Goal: Task Accomplishment & Management: Complete application form

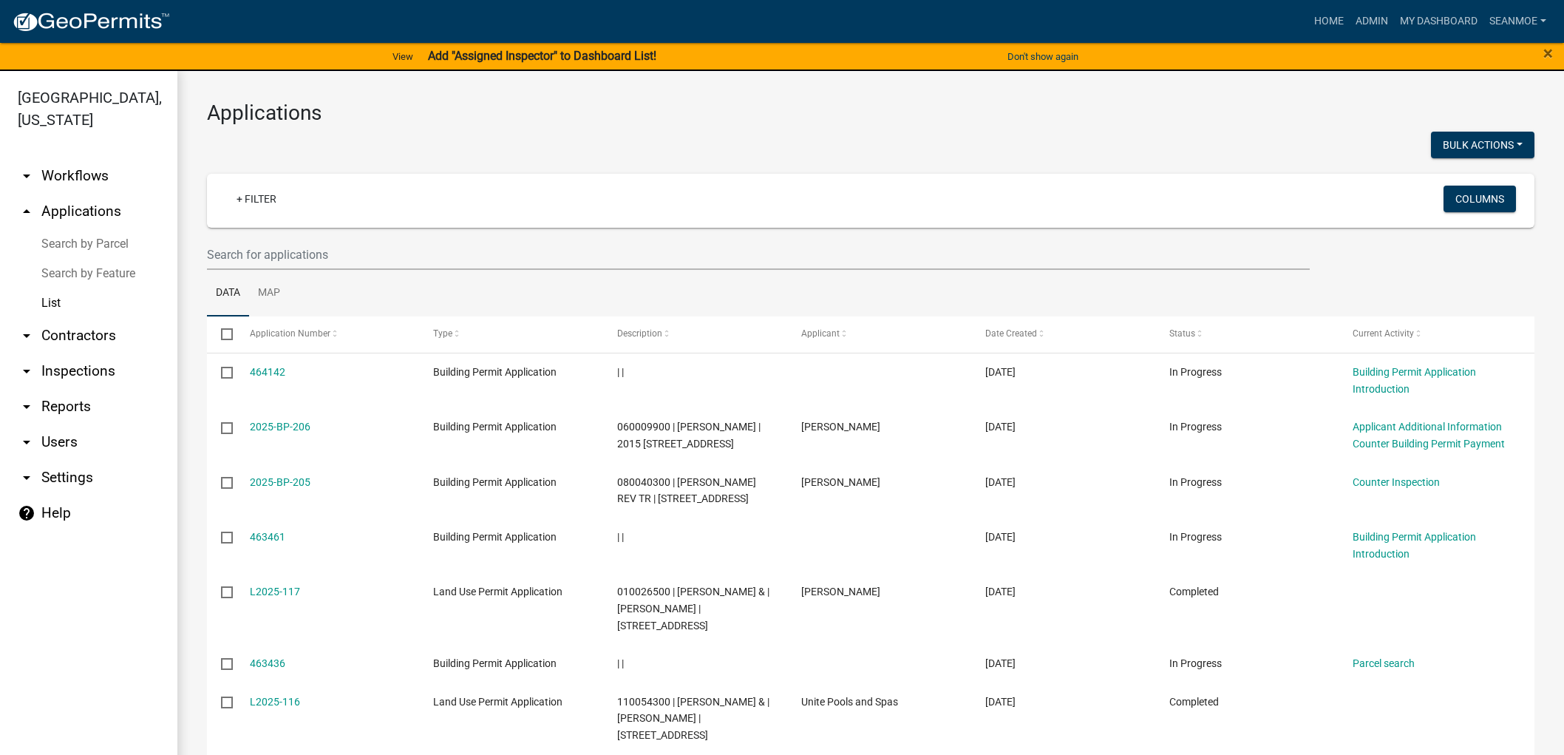
select select "1: 25"
click at [79, 212] on link "arrow_drop_up Applications" at bounding box center [88, 211] width 177 height 35
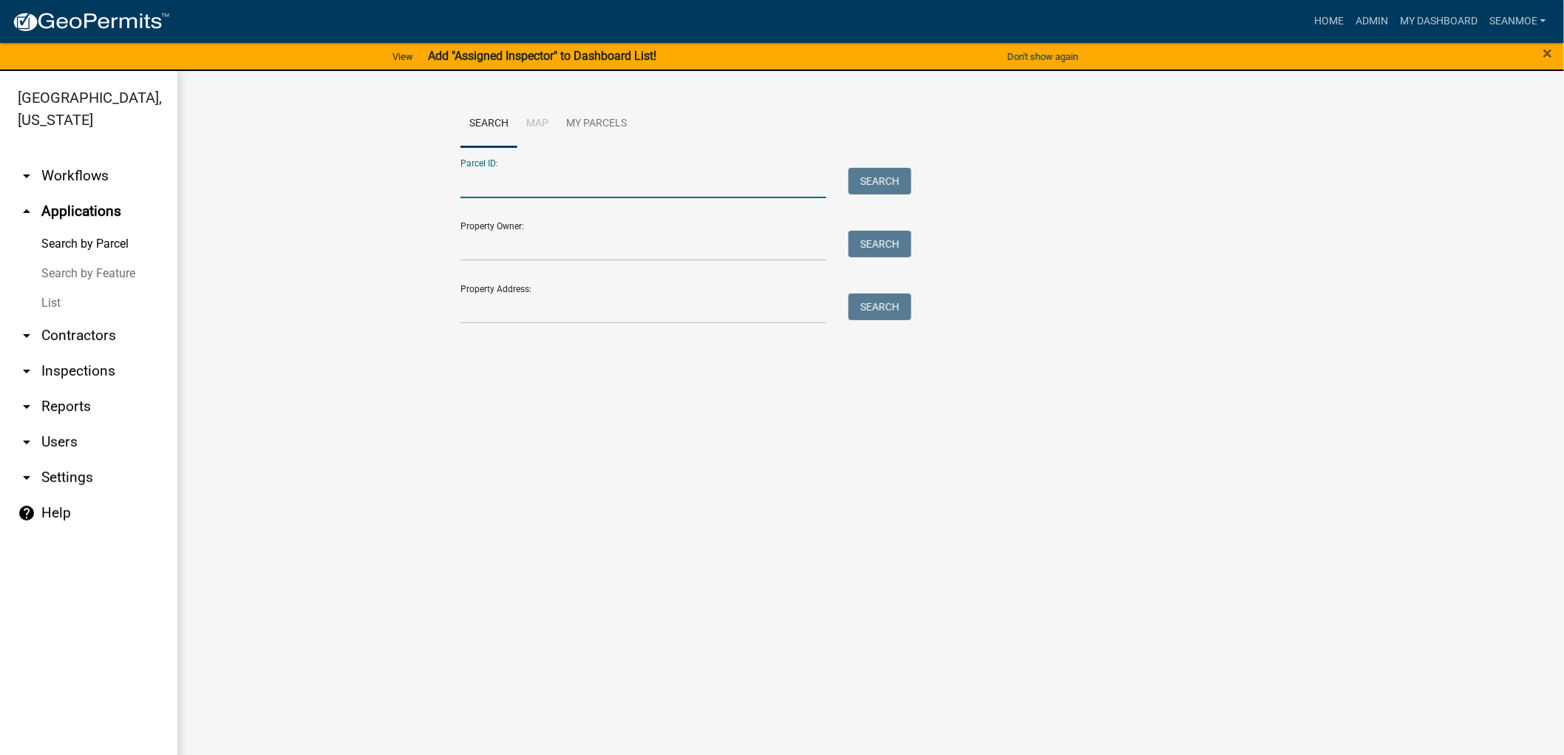
click at [567, 186] on input "Parcel ID:" at bounding box center [644, 183] width 366 height 30
type input "D"
click at [498, 305] on input "Property Address:" at bounding box center [644, 309] width 366 height 30
click at [513, 247] on input "Property Owner:" at bounding box center [644, 246] width 366 height 30
type input "[PERSON_NAME]"
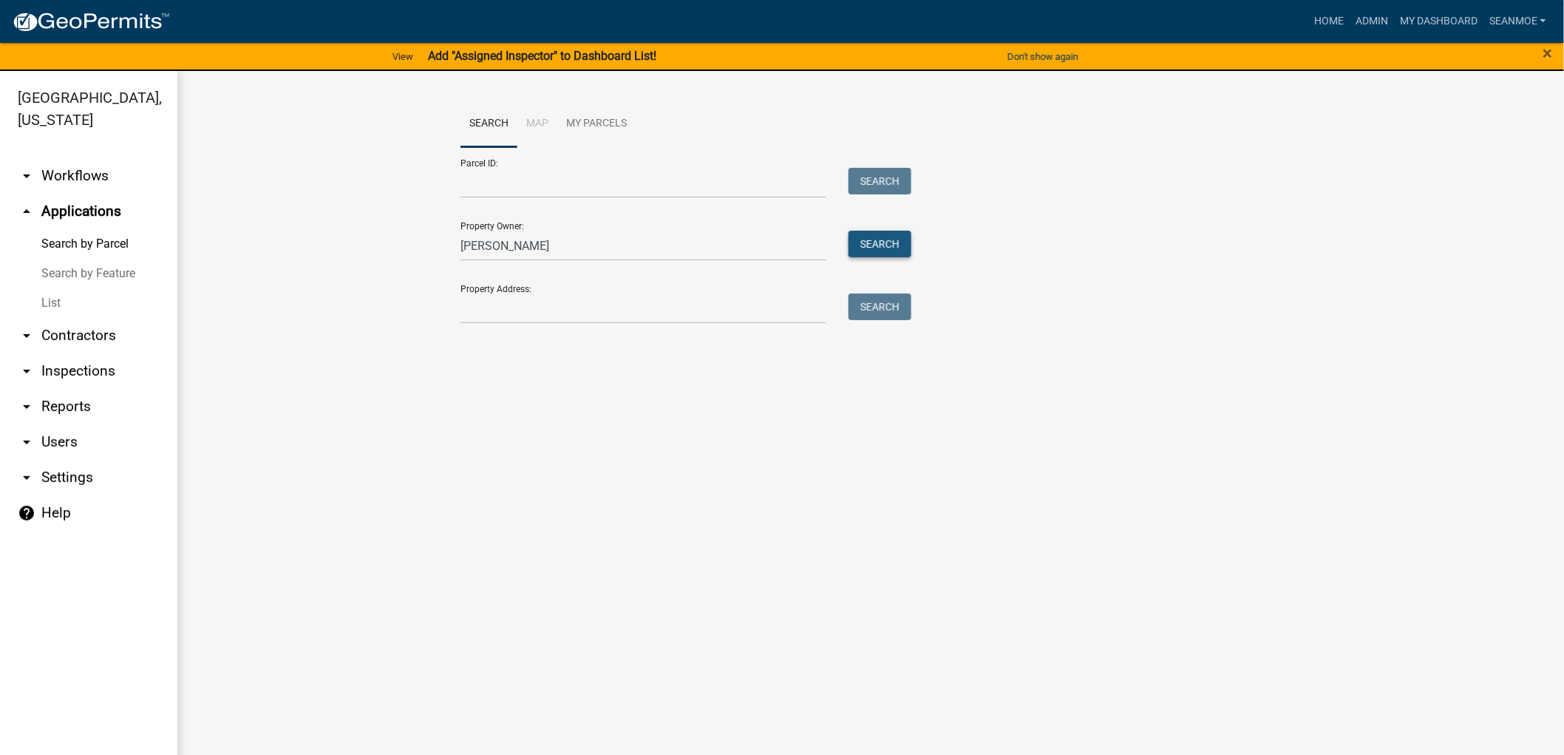
click at [869, 239] on button "Search" at bounding box center [880, 244] width 63 height 27
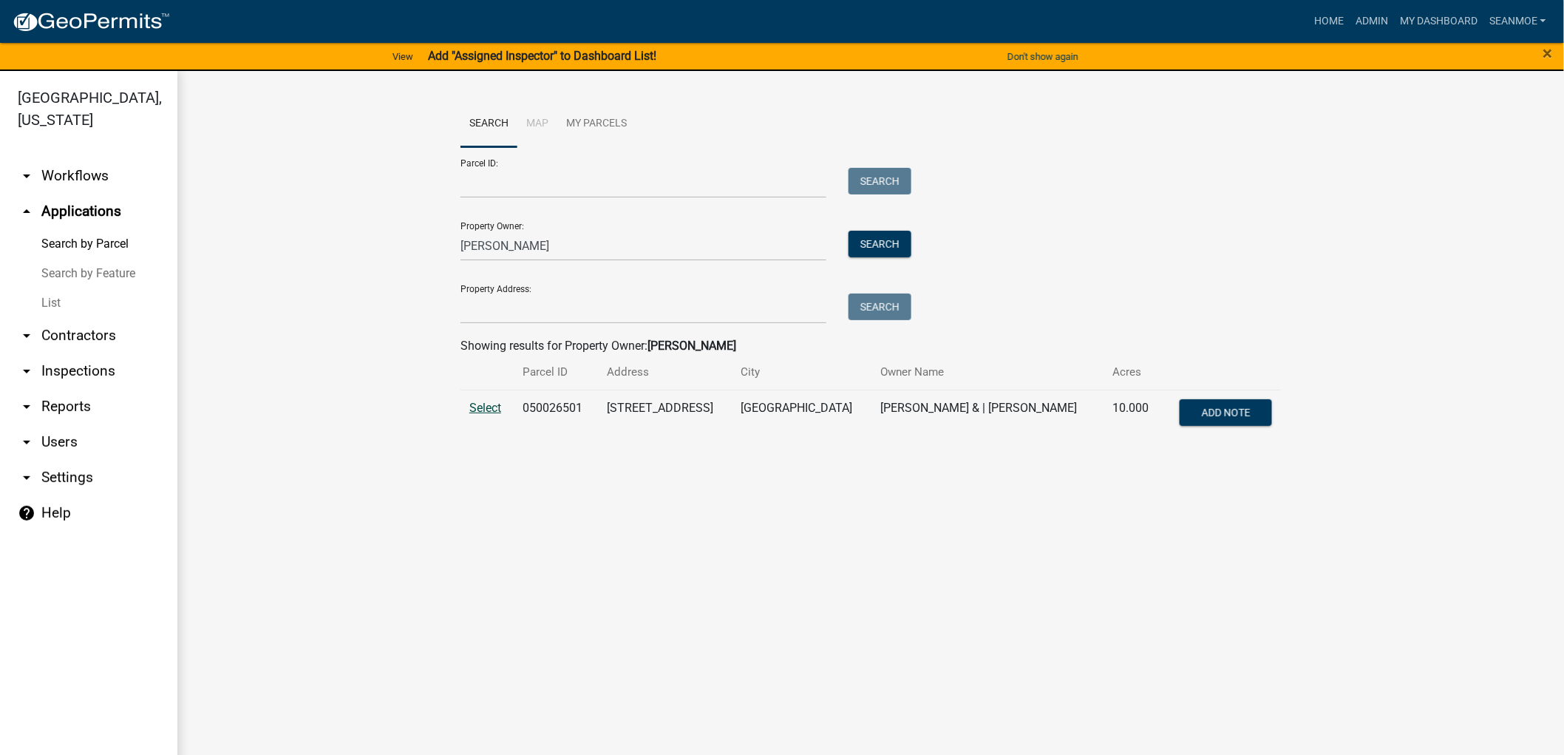
click at [498, 412] on span "Select" at bounding box center [485, 408] width 32 height 14
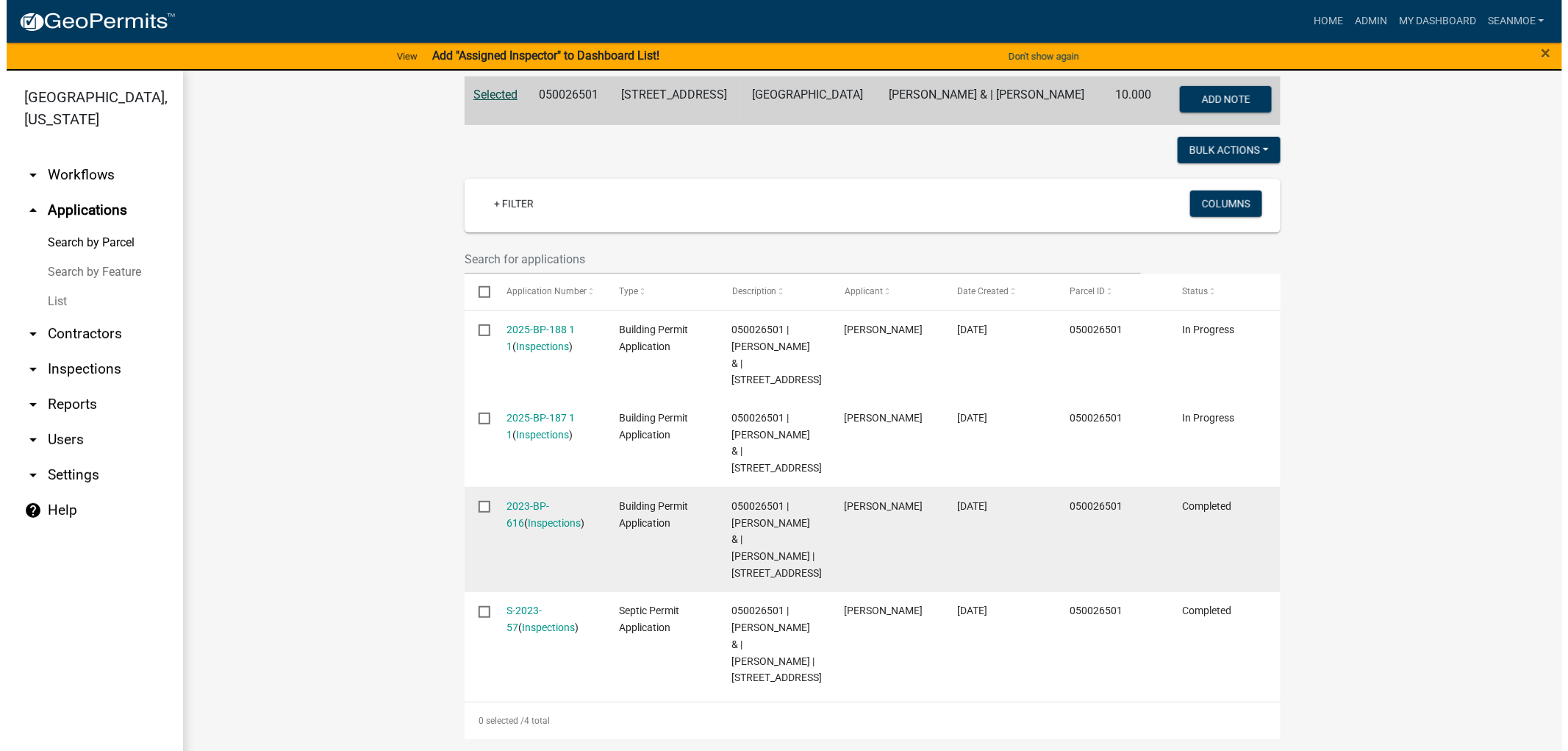
scroll to position [326, 0]
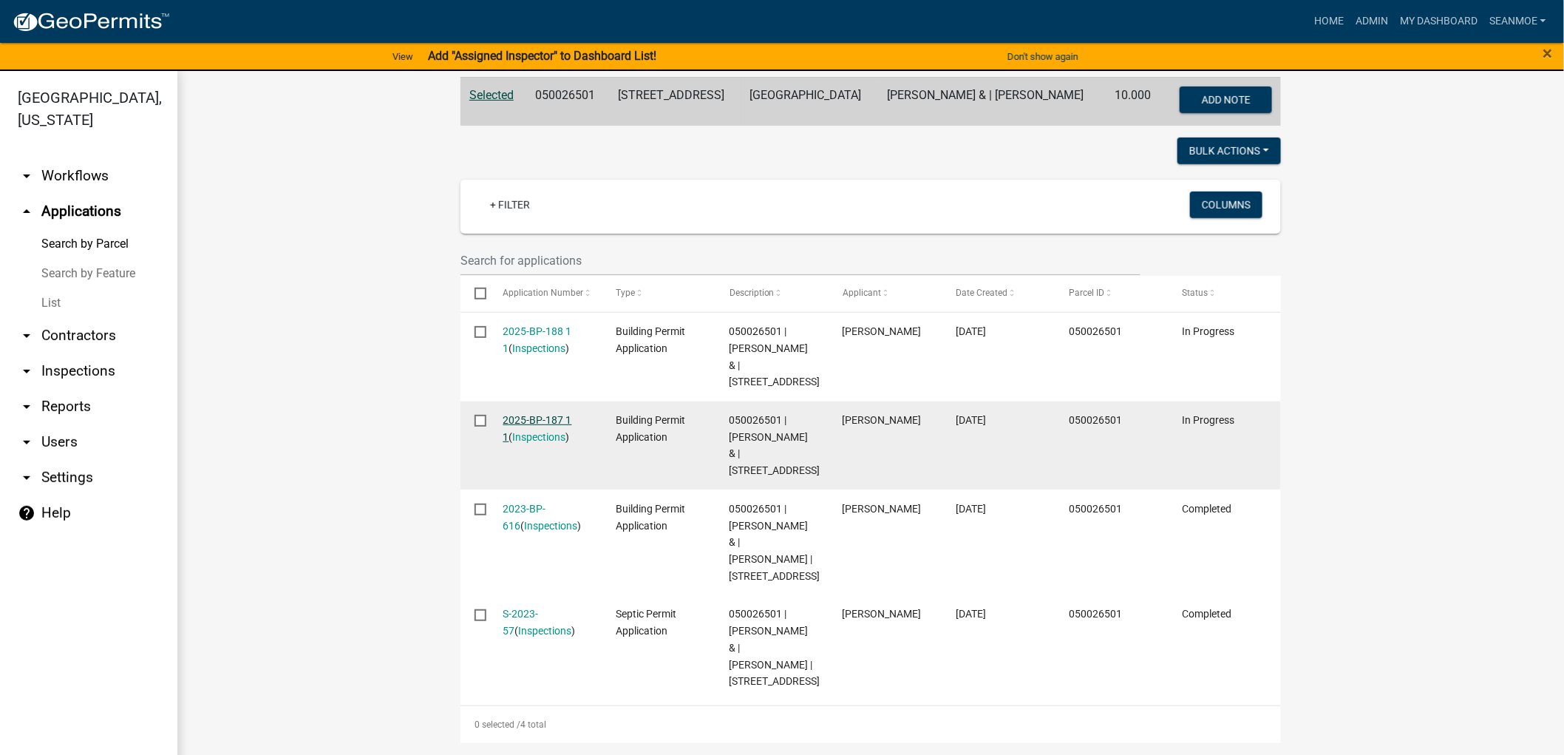
click at [553, 420] on link "2025-BP-187 1 1" at bounding box center [537, 428] width 69 height 29
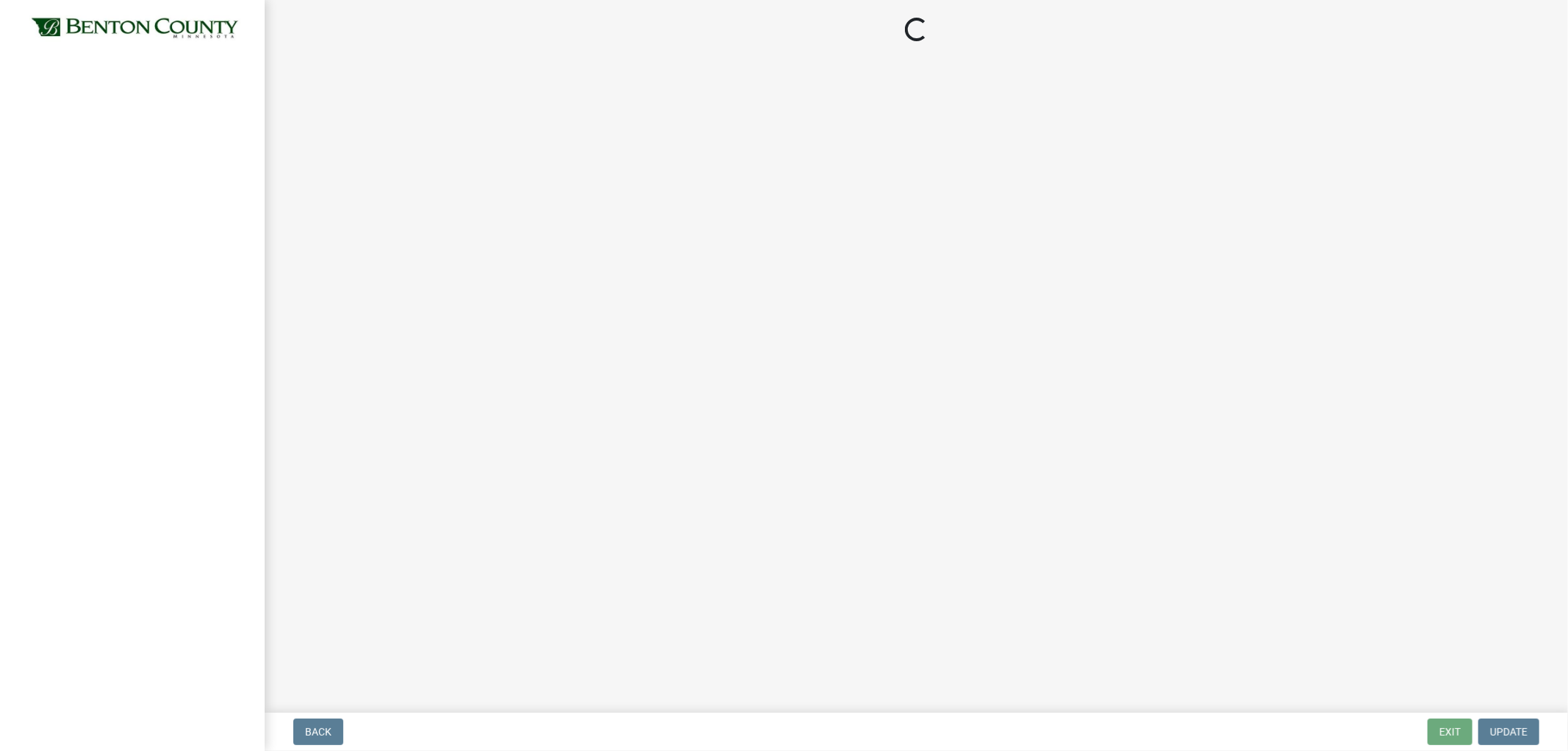
select select "3: 3"
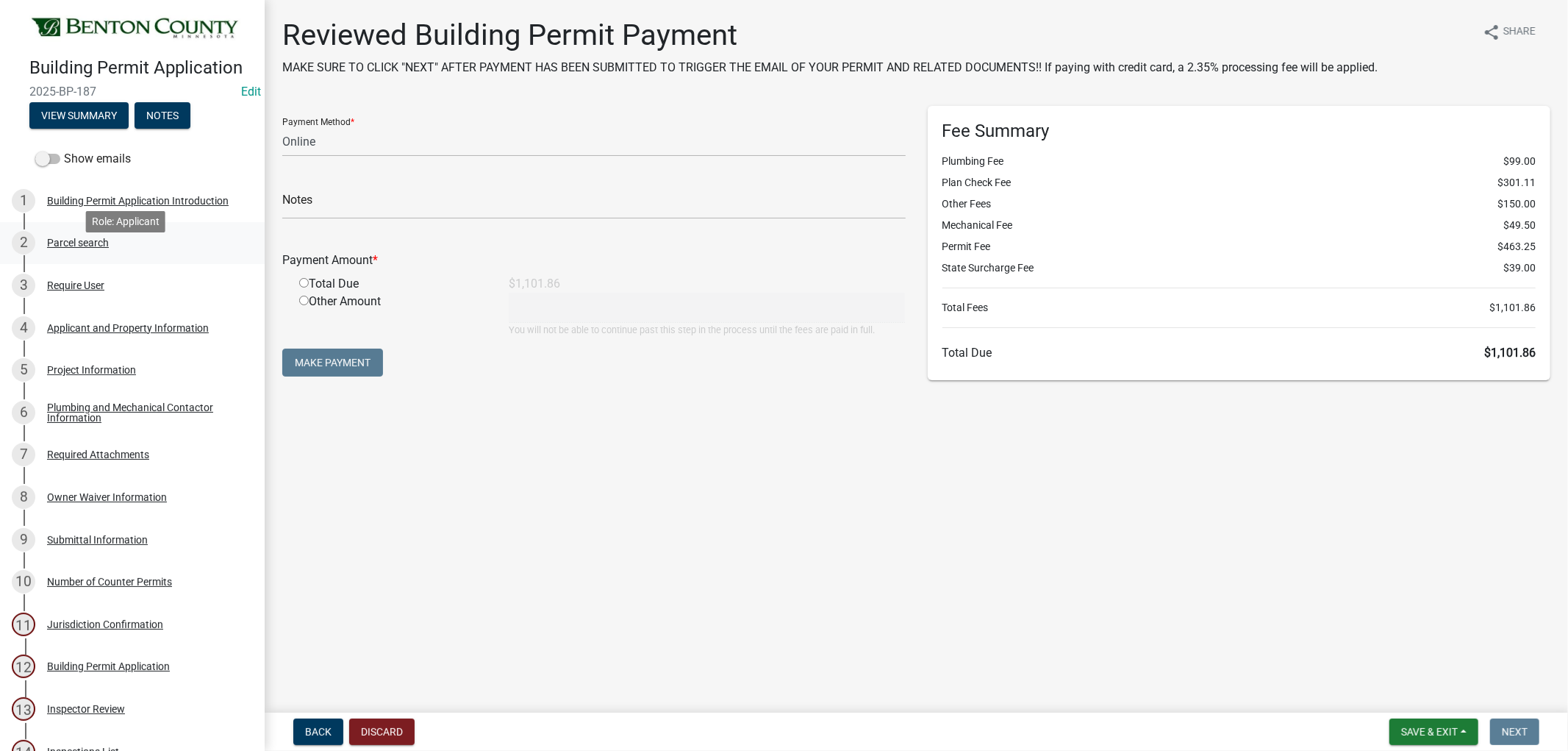
click at [83, 248] on div "Parcel search" at bounding box center [78, 243] width 62 height 10
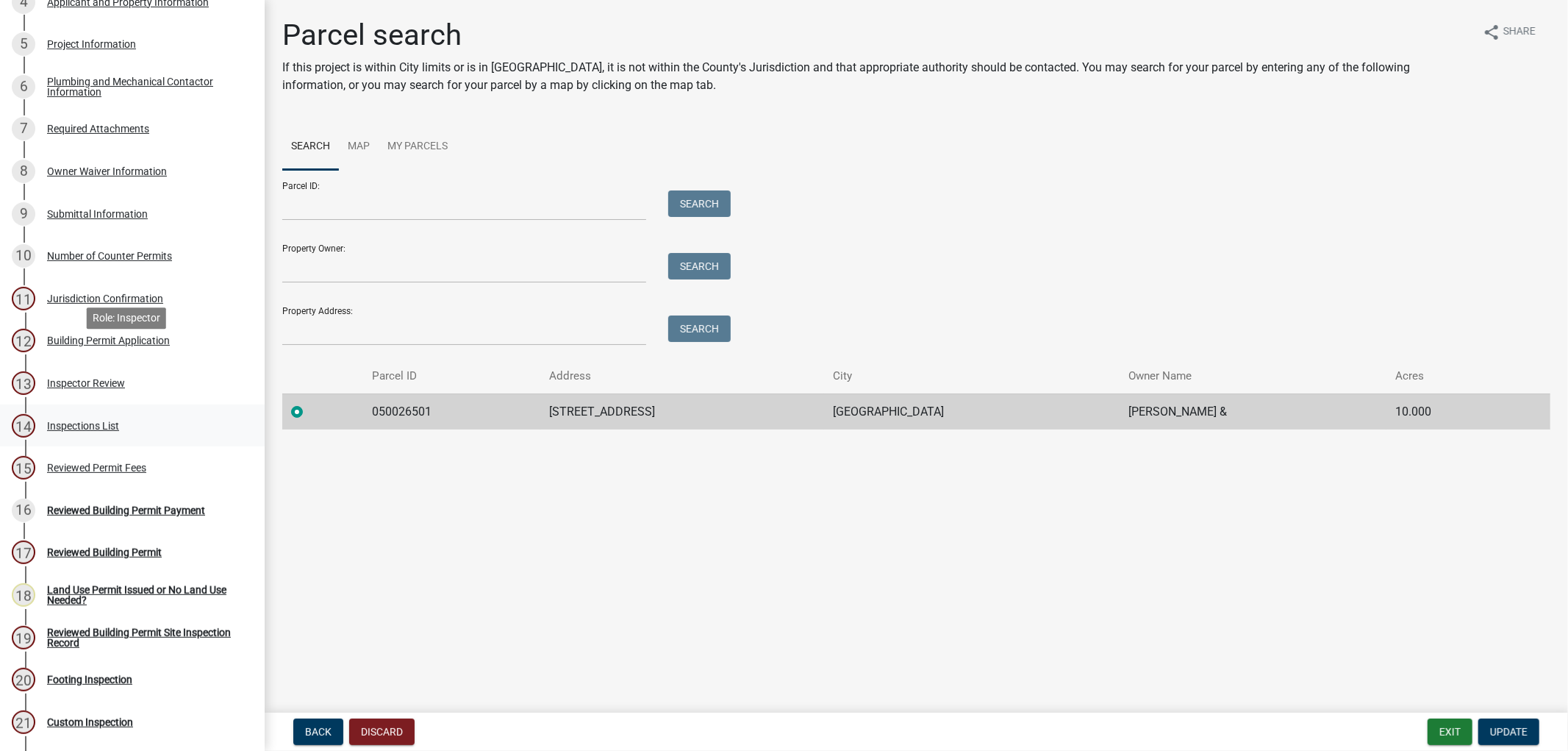
scroll to position [326, 0]
click at [130, 478] on div "15 Reviewed Permit Fees" at bounding box center [126, 468] width 230 height 24
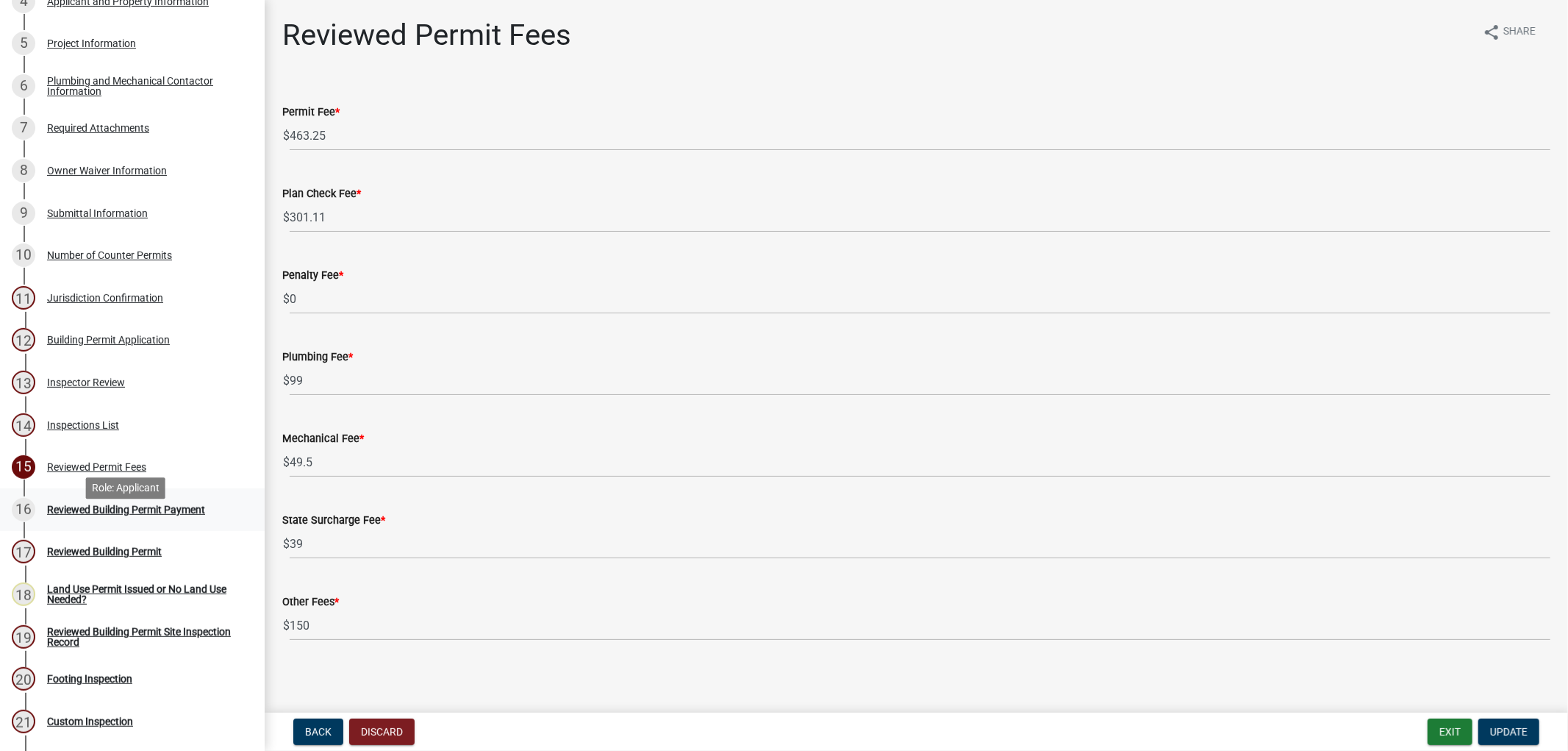
click at [138, 521] on div "16 Reviewed Building Permit Payment" at bounding box center [126, 510] width 230 height 24
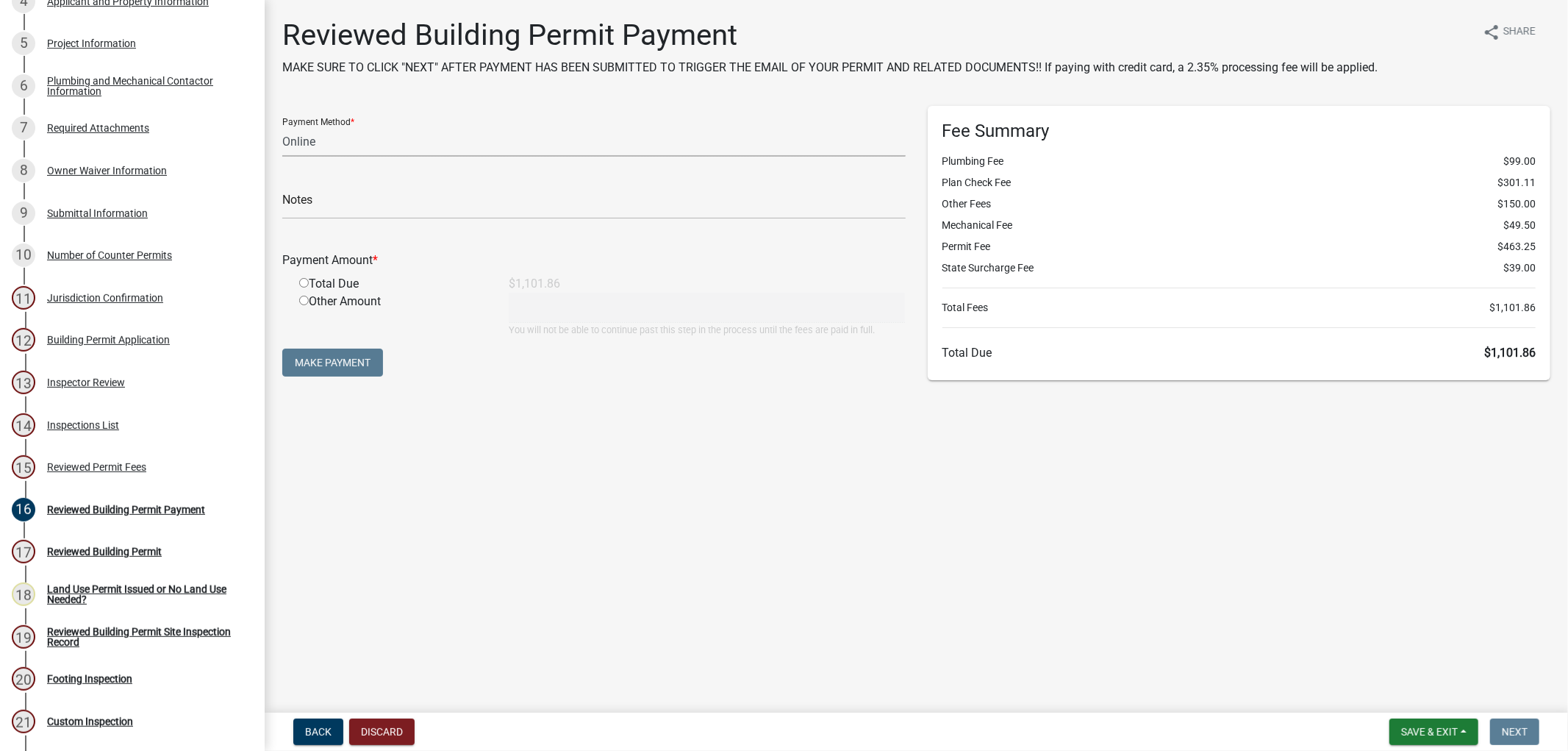
click at [475, 141] on select "Credit Card POS Check Cash Online" at bounding box center [594, 141] width 623 height 30
select select "1: 0"
click at [282, 126] on select "Credit Card POS Check Cash Online" at bounding box center [594, 141] width 623 height 30
click at [360, 199] on input "text" at bounding box center [594, 204] width 623 height 30
type input "5367"
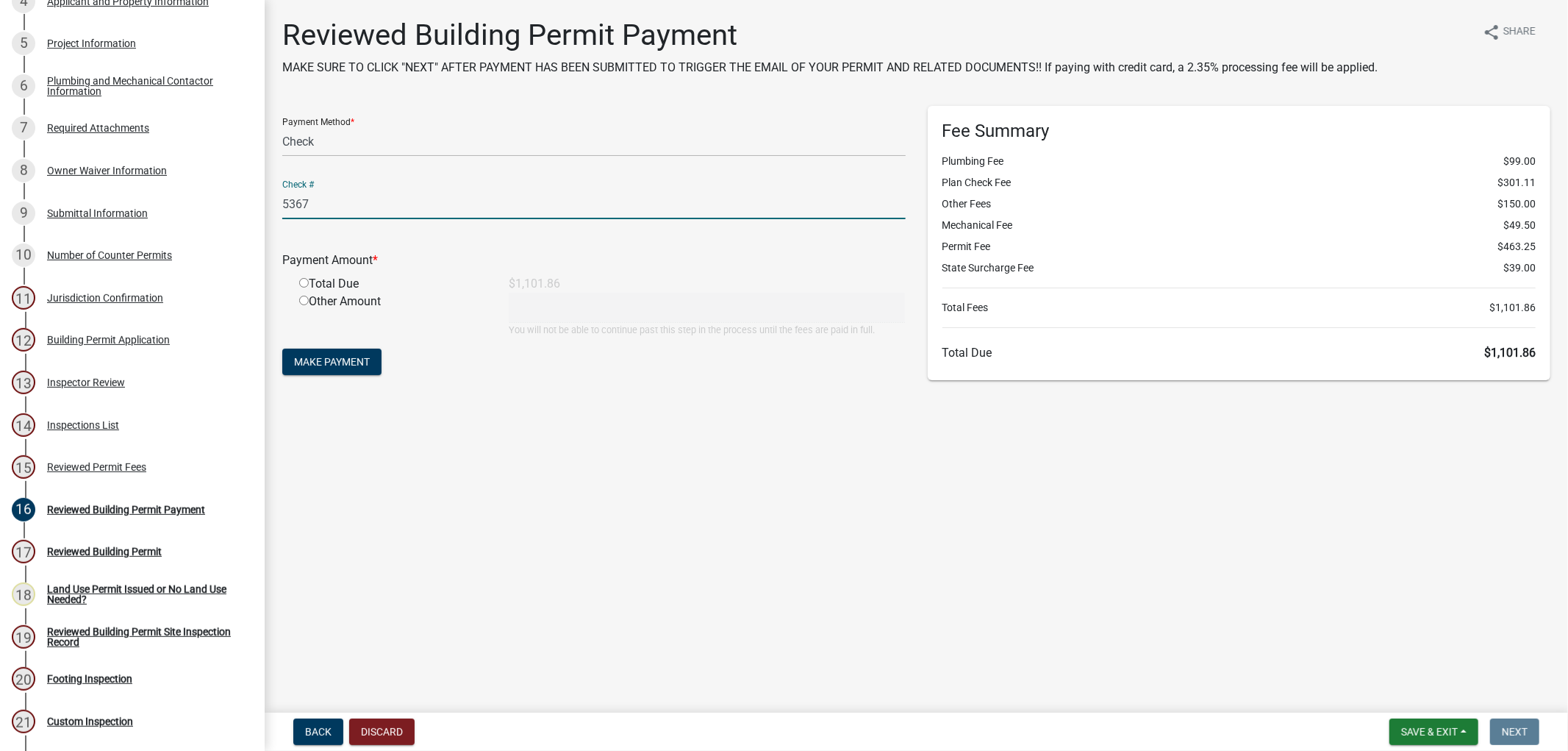
click at [299, 281] on input "radio" at bounding box center [304, 282] width 10 height 10
radio input "true"
type input "1101.86"
click at [356, 363] on span "Make Payment" at bounding box center [332, 362] width 76 height 12
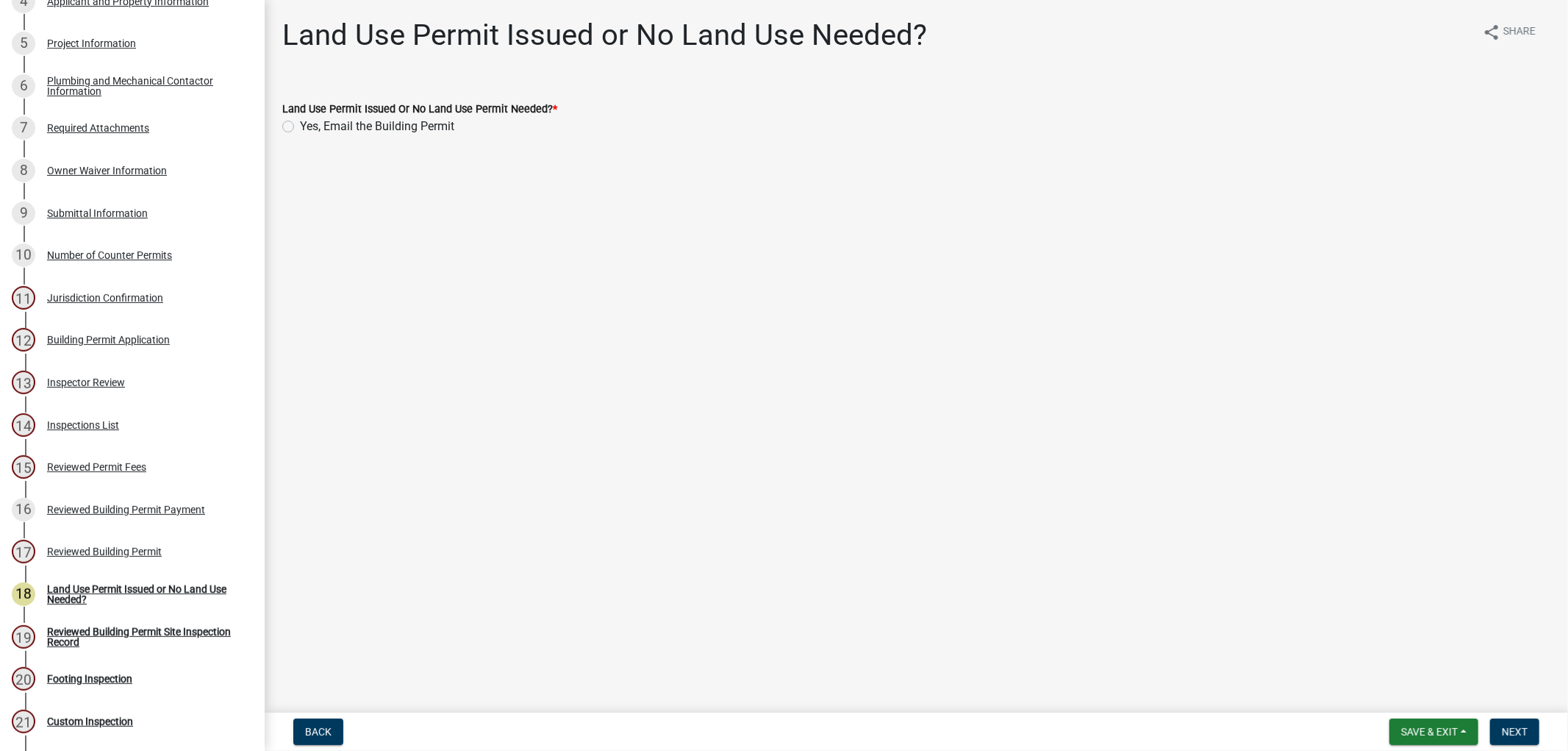
click at [300, 126] on label "Yes, Email the Building Permit" at bounding box center [377, 126] width 154 height 18
click at [300, 126] on input "Yes, Email the Building Permit" at bounding box center [305, 122] width 10 height 10
radio input "true"
click at [1509, 721] on button "Next" at bounding box center [1515, 731] width 50 height 27
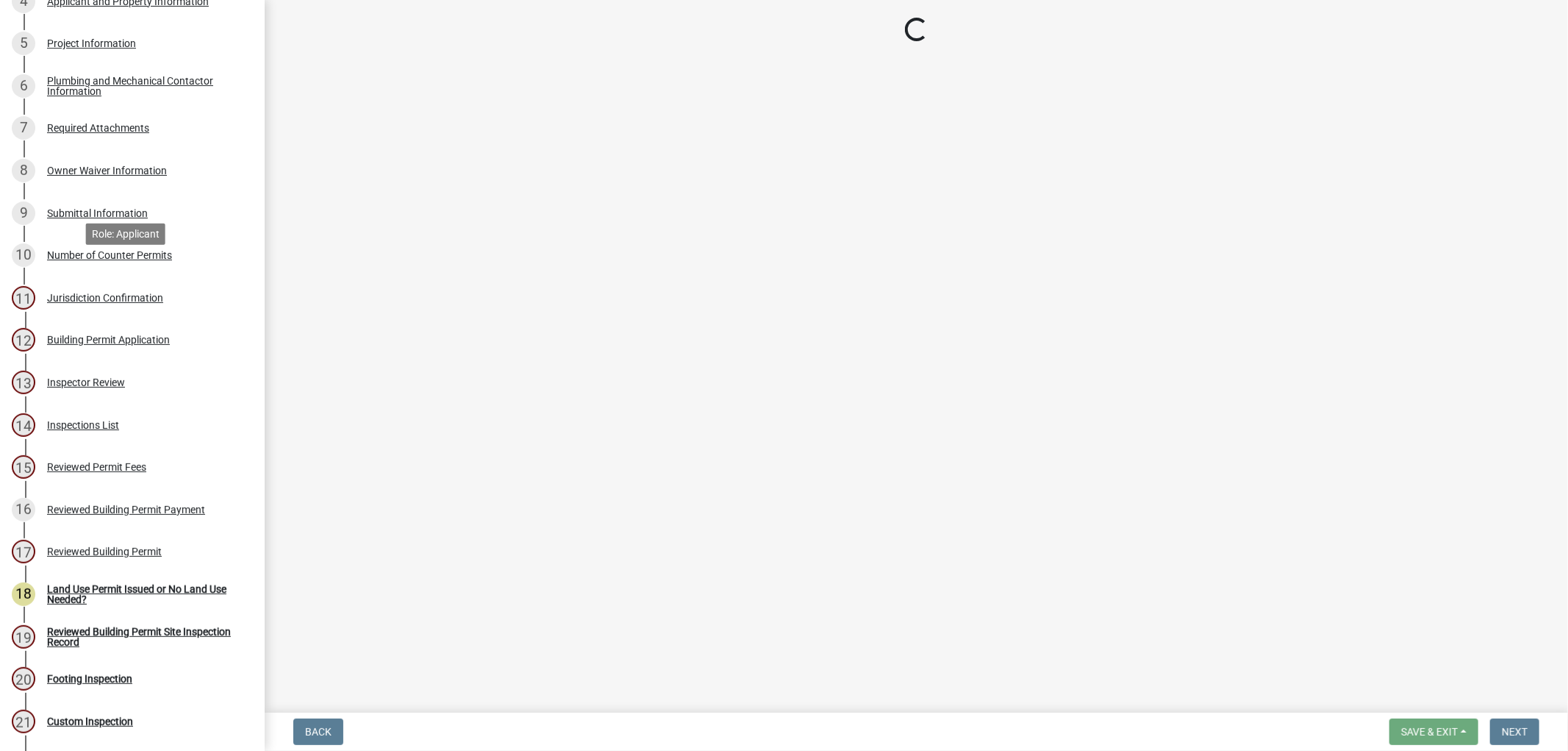
select select "17bfa135-5610-45df-8ce7-87530b7d86d4"
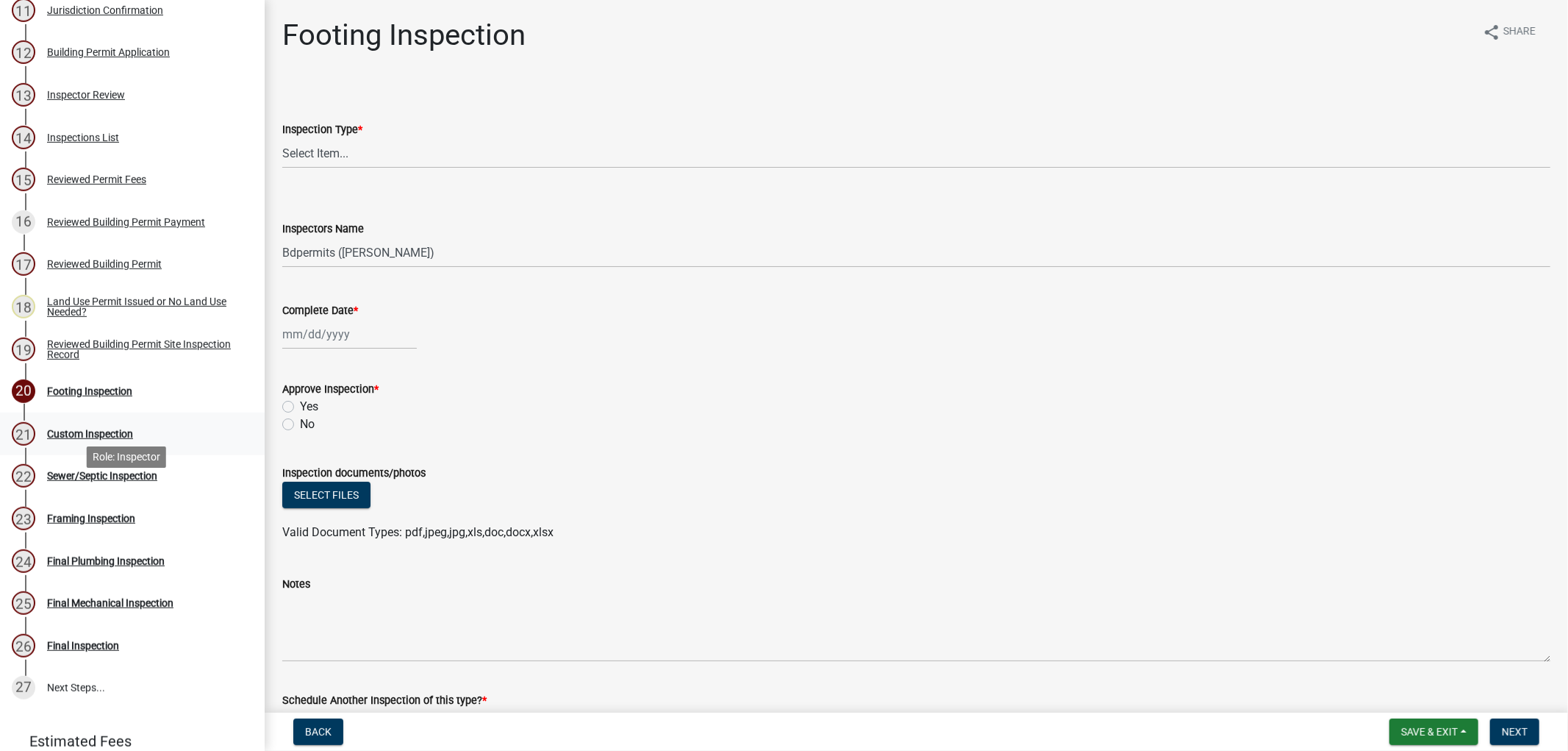
scroll to position [654, 0]
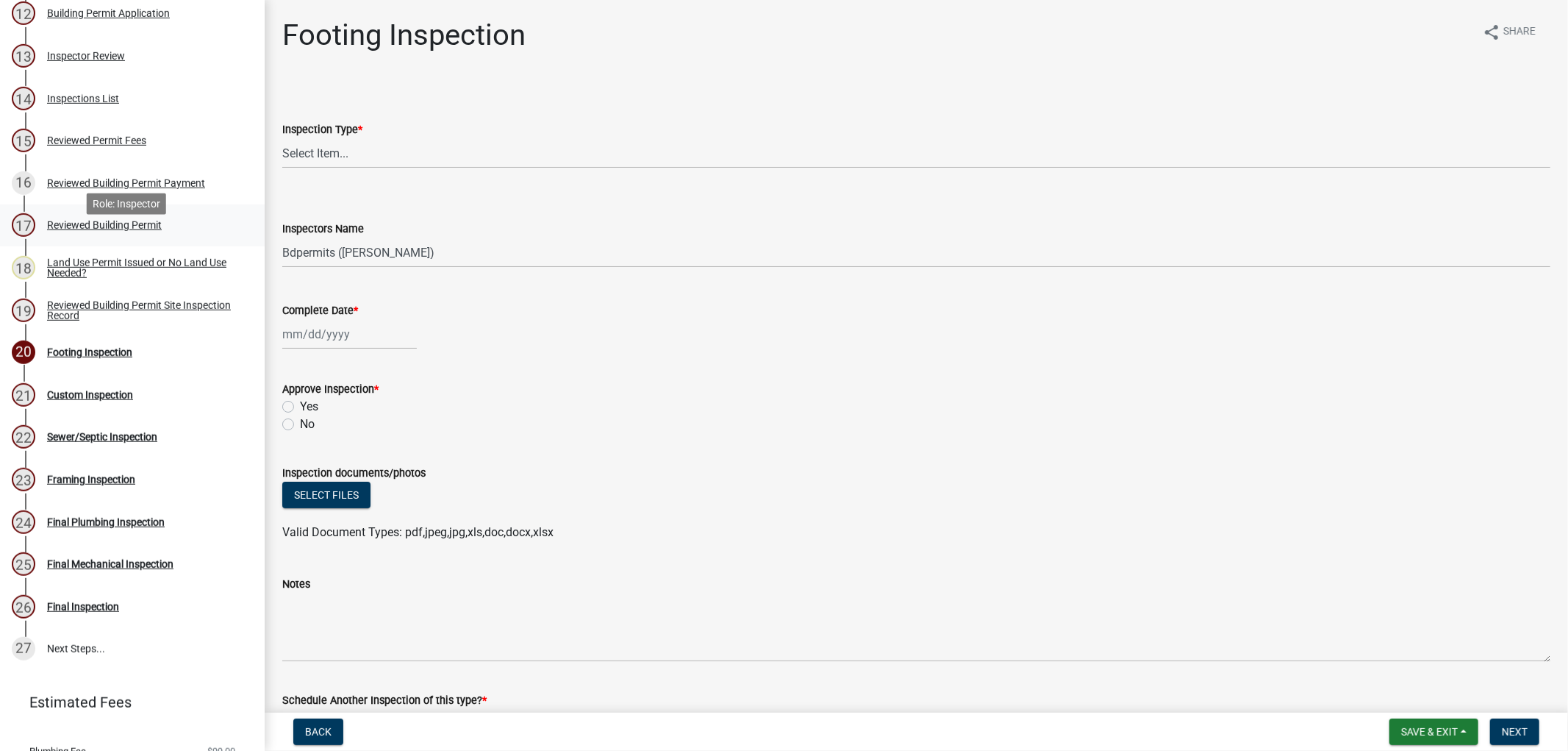
click at [93, 230] on div "Reviewed Building Permit" at bounding box center [103, 225] width 114 height 10
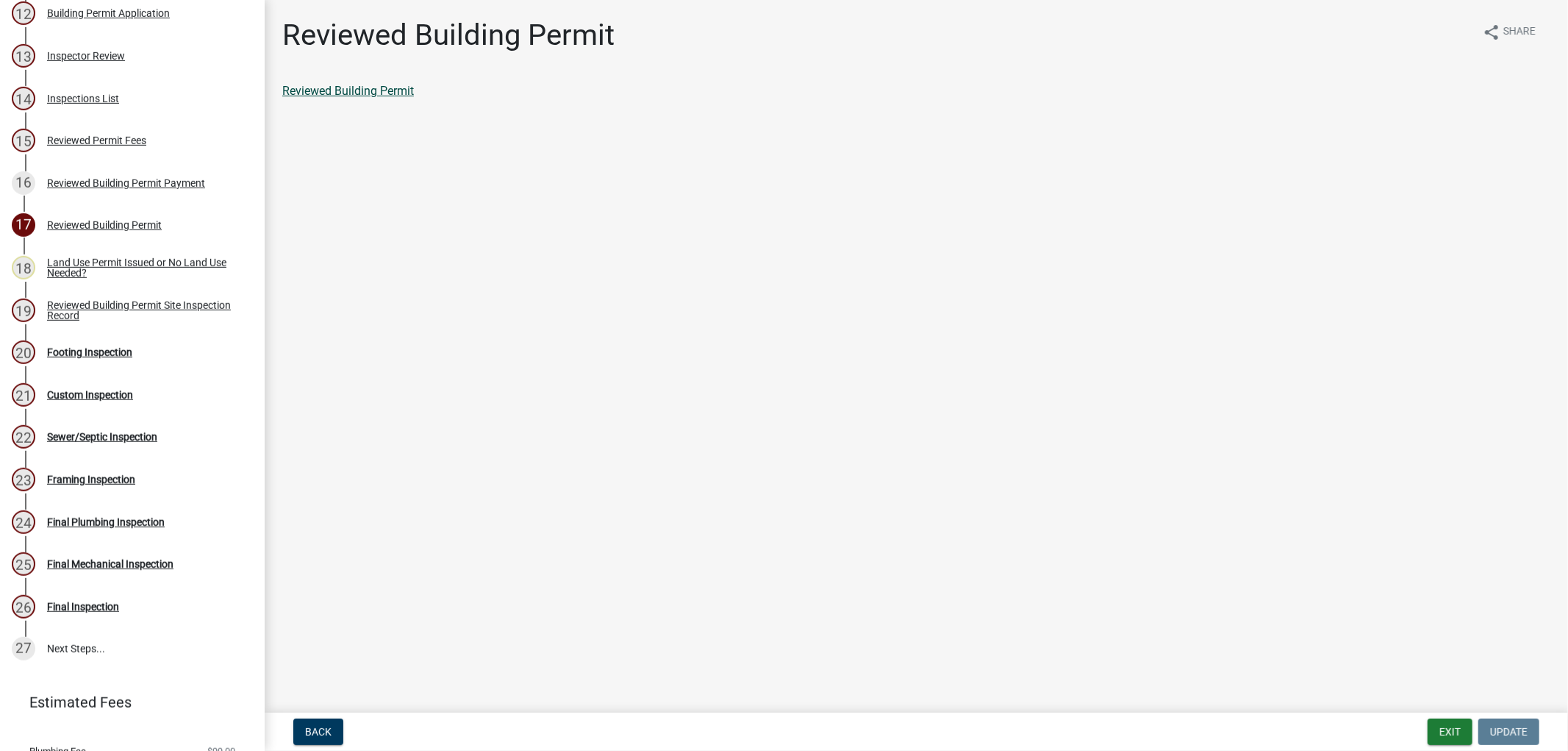
drag, startPoint x: 380, startPoint y: 100, endPoint x: 387, endPoint y: 89, distance: 13.0
click at [380, 99] on div "Reviewed Building Permit" at bounding box center [917, 97] width 1291 height 30
click at [386, 90] on link "Reviewed Building Permit" at bounding box center [348, 91] width 131 height 14
click at [111, 320] on div "Reviewed Building Permit Site Inspection Record" at bounding box center [143, 310] width 194 height 21
click at [410, 90] on link "Reviewed Building Permit Site Inspection Record" at bounding box center [407, 91] width 250 height 14
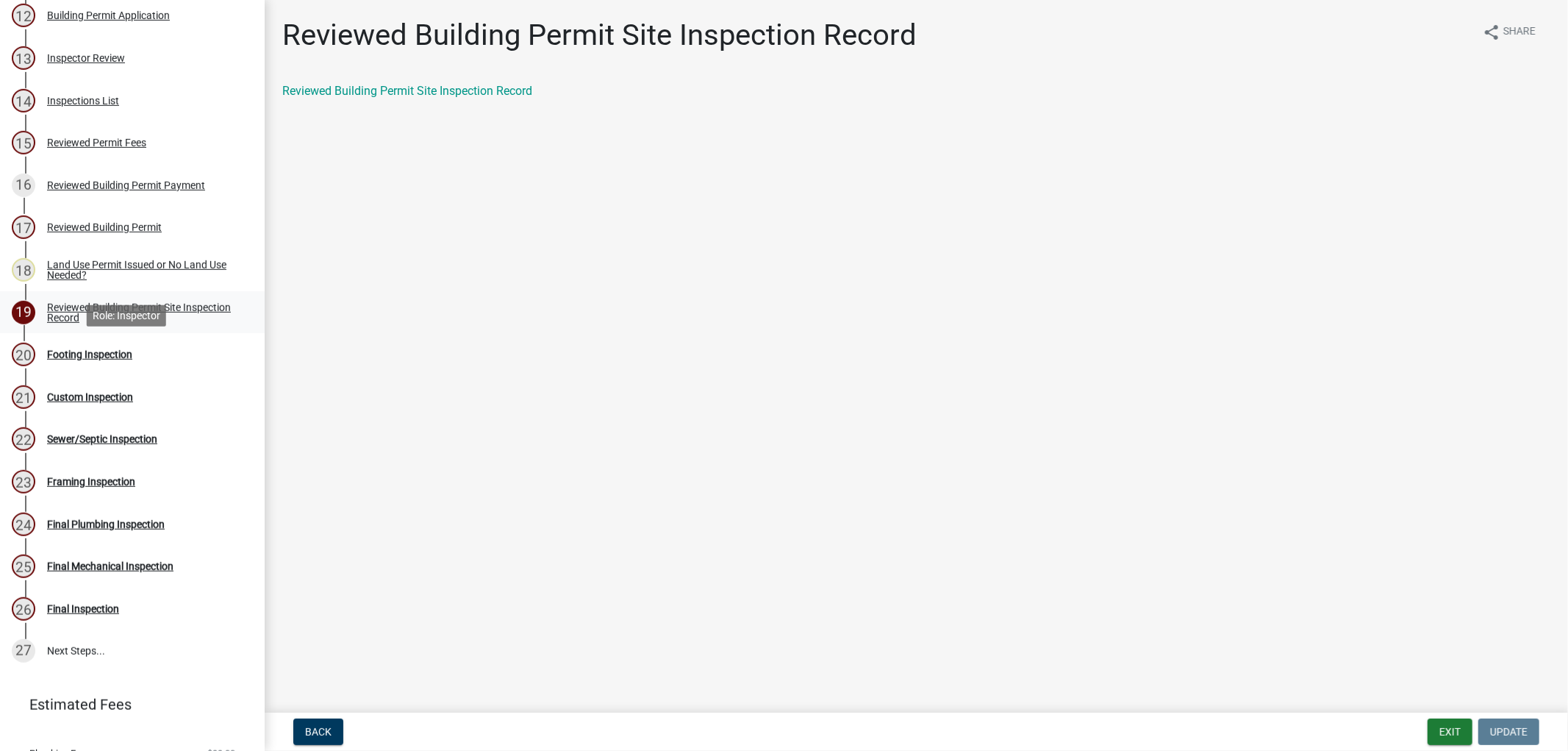
scroll to position [571, 0]
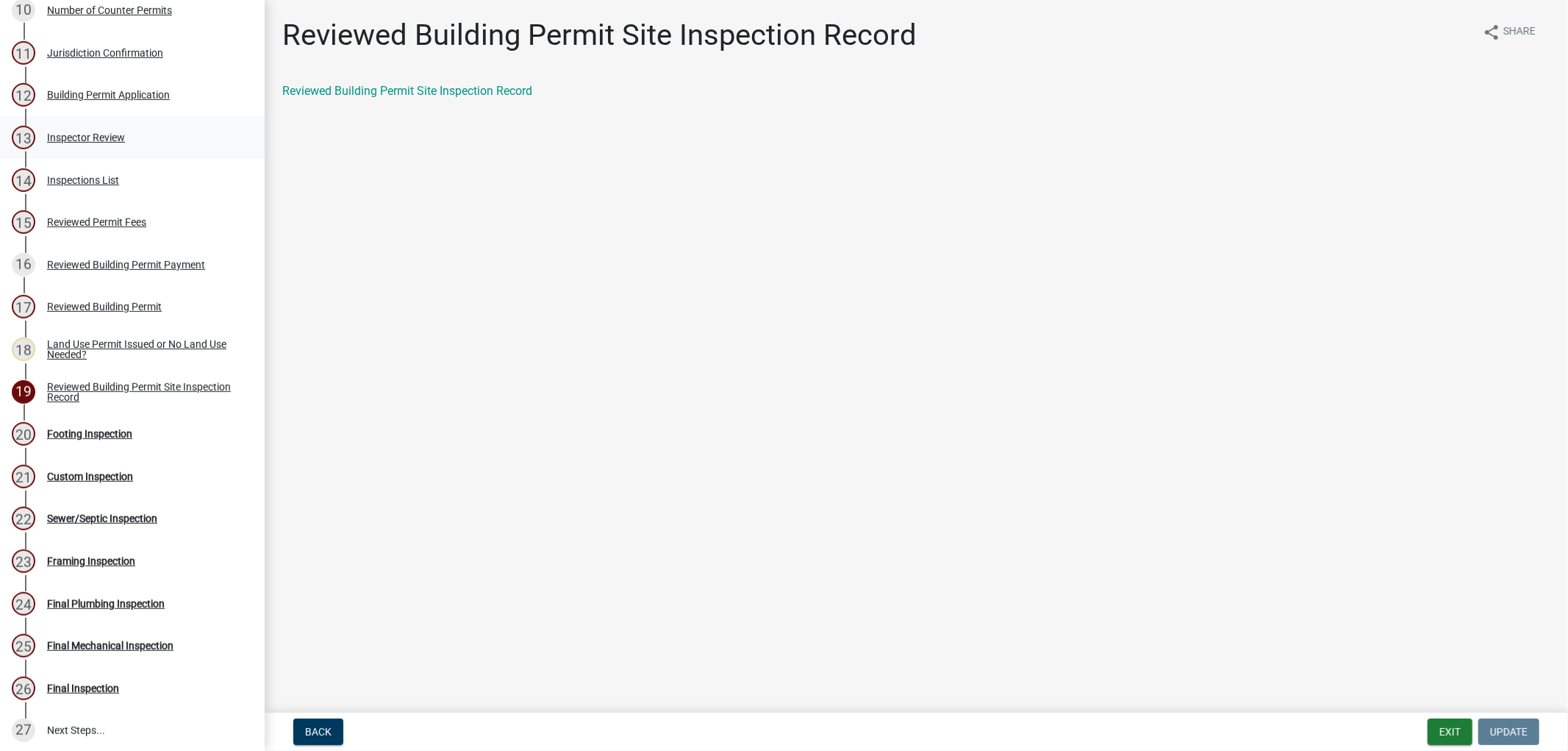
click at [106, 142] on div "Inspector Review" at bounding box center [86, 137] width 78 height 10
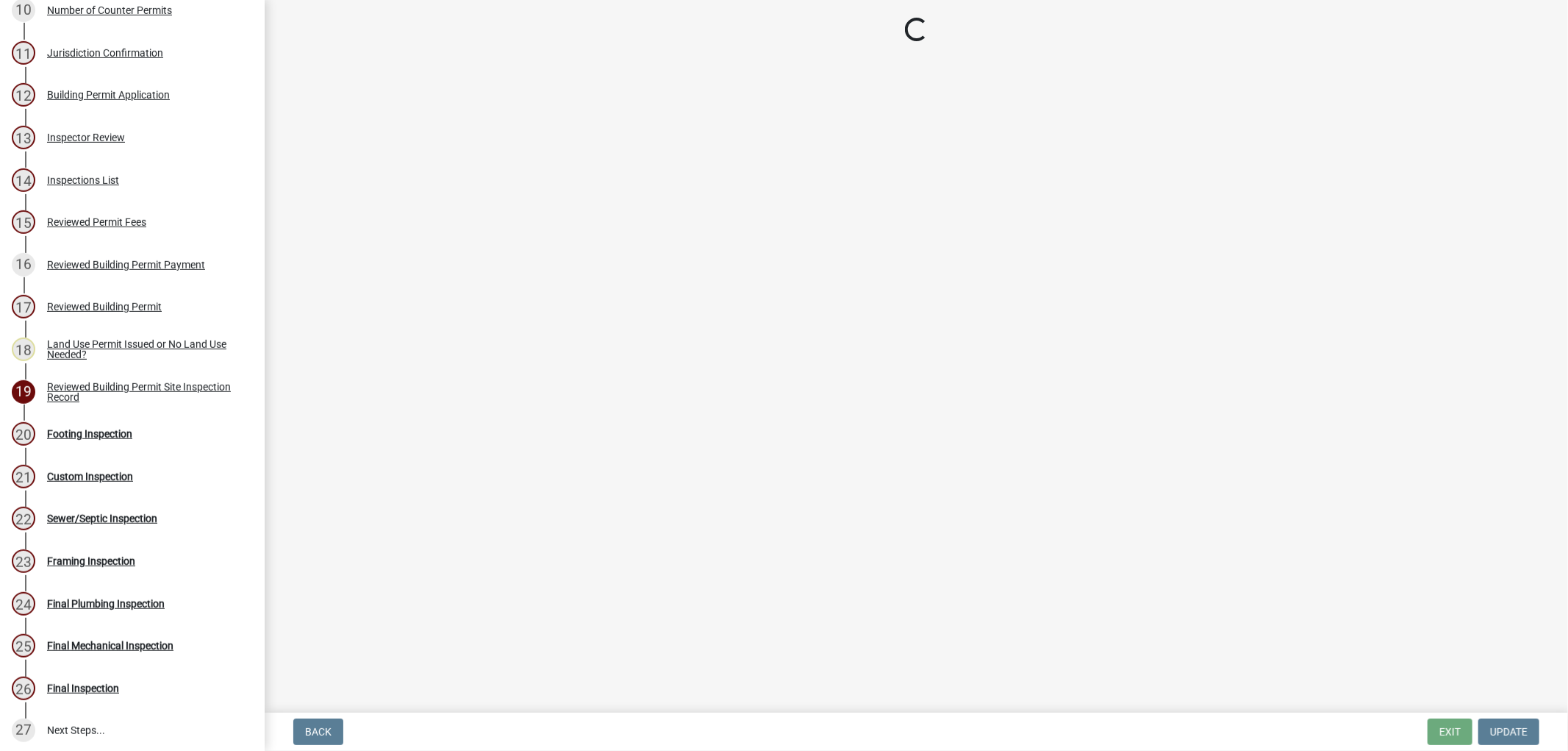
select select "6dc0760e-8c08-4580-9fe9-6a7ebc6918b6"
select select "523529d2-5cc6-44b9-b072-47143663a054"
select select "0198996b-7c5b-4e1d-9fce-5545e98e8655"
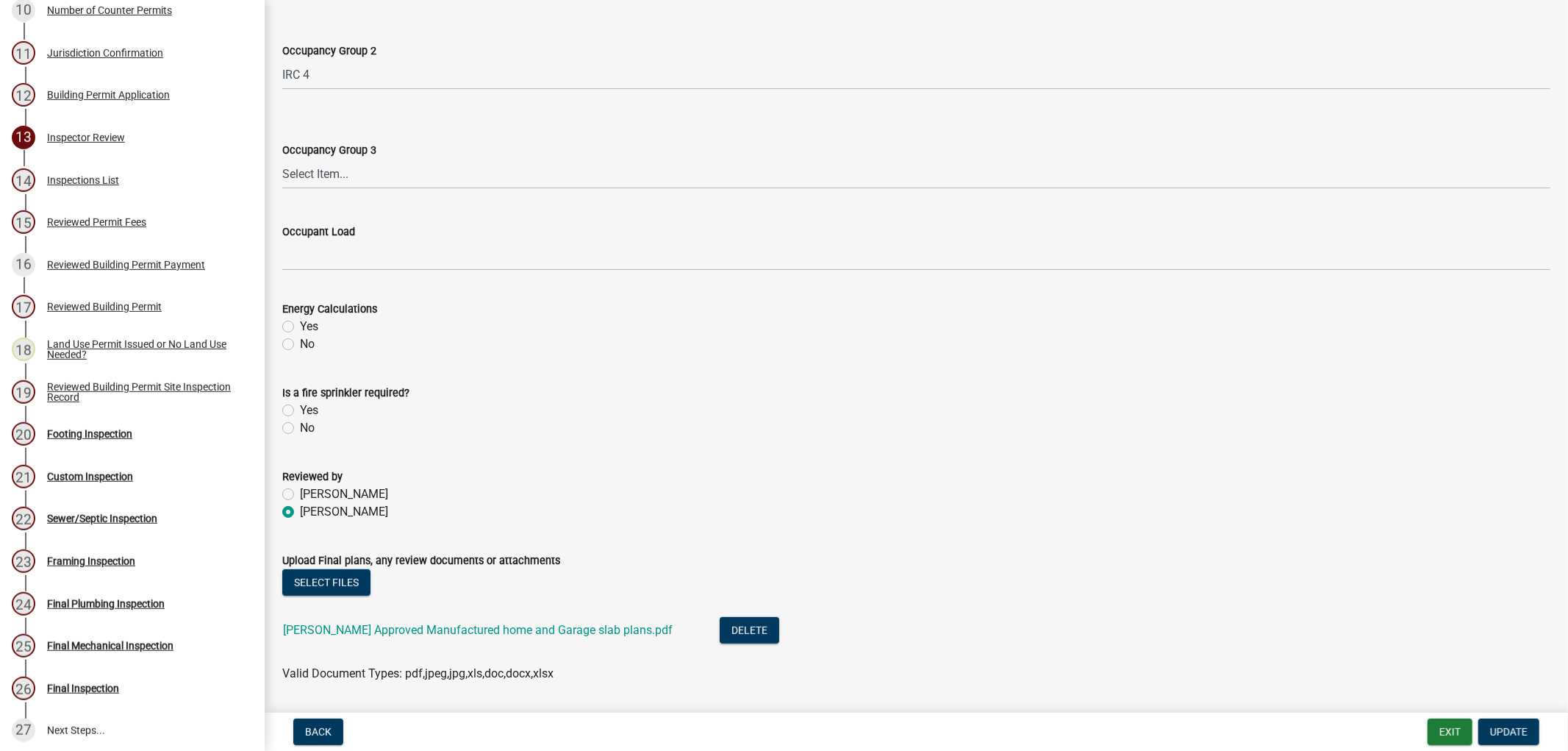
scroll to position [584, 0]
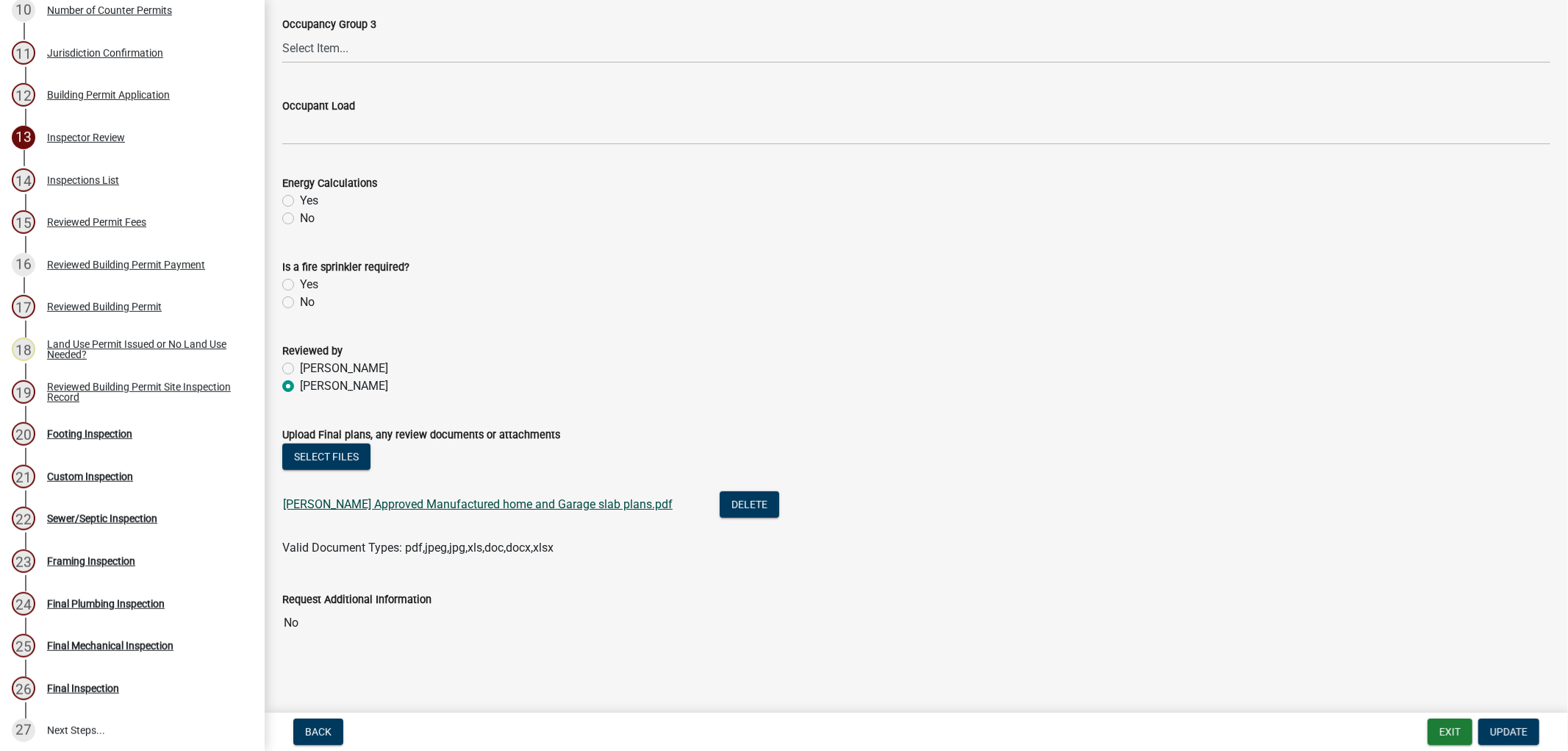
click at [512, 504] on link "[PERSON_NAME] Approved Manufactured home and Garage slab plans.pdf" at bounding box center [478, 504] width 390 height 14
